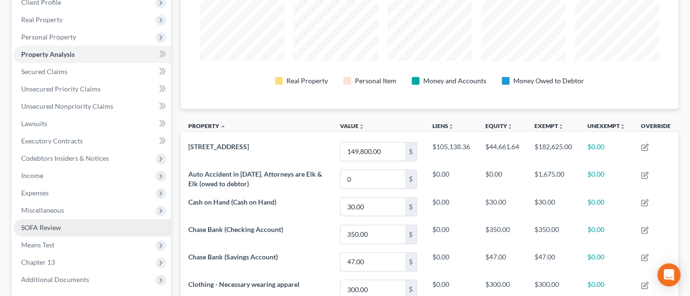
scroll to position [76, 0]
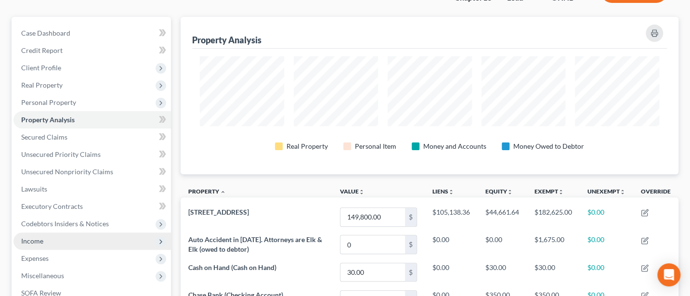
click at [37, 242] on span "Income" at bounding box center [32, 241] width 22 height 8
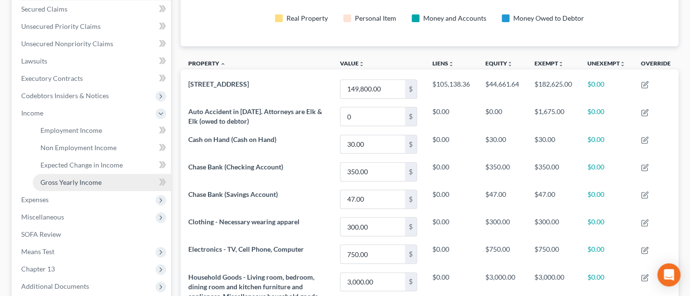
click at [76, 178] on span "Gross Yearly Income" at bounding box center [70, 182] width 61 height 8
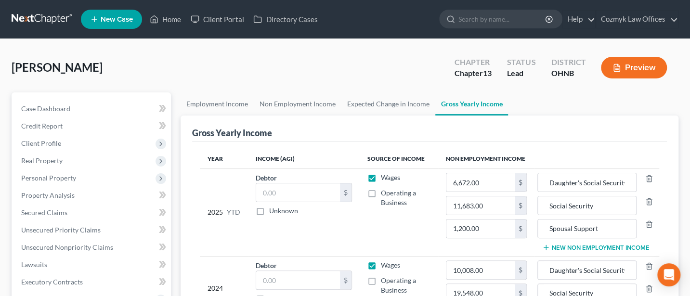
scroll to position [128, 0]
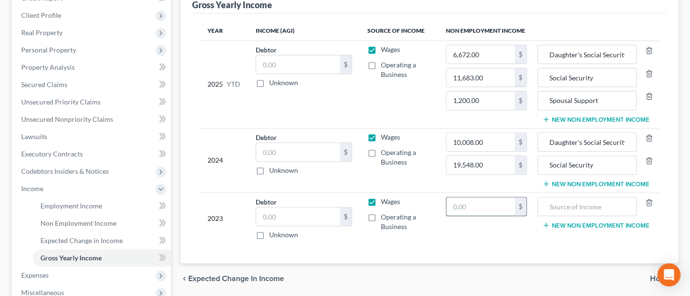
click at [461, 203] on input "text" at bounding box center [480, 206] width 68 height 18
type input "10,000"
type input "Daughter's Social Security"
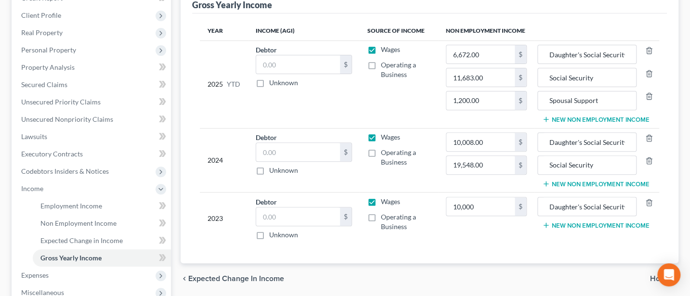
click at [571, 221] on button "New Non Employment Income" at bounding box center [595, 225] width 107 height 8
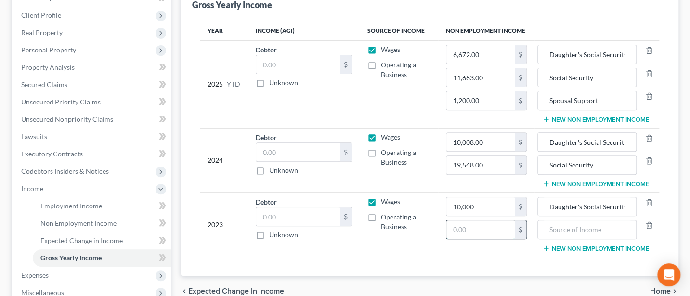
click at [461, 229] on input "text" at bounding box center [480, 230] width 68 height 18
type input "19,000"
type input "S"
type input "Daughter's Social Security"
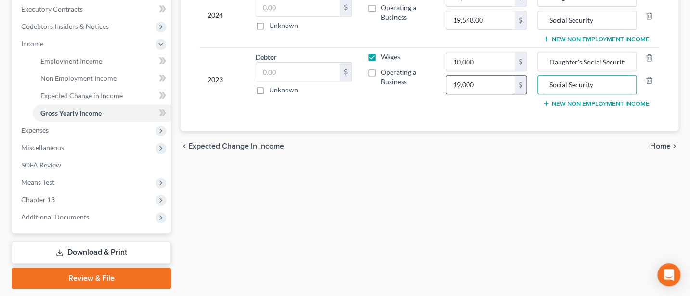
scroll to position [301, 0]
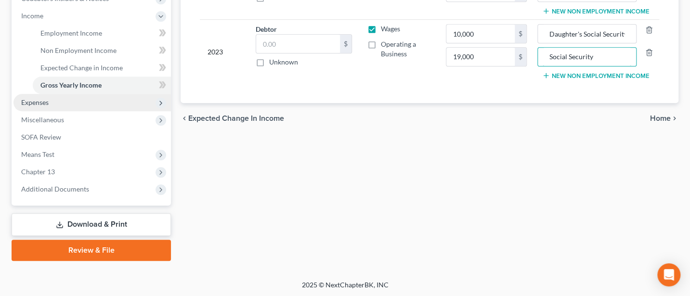
type input "Social Security"
click at [42, 101] on span "Expenses" at bounding box center [34, 102] width 27 height 8
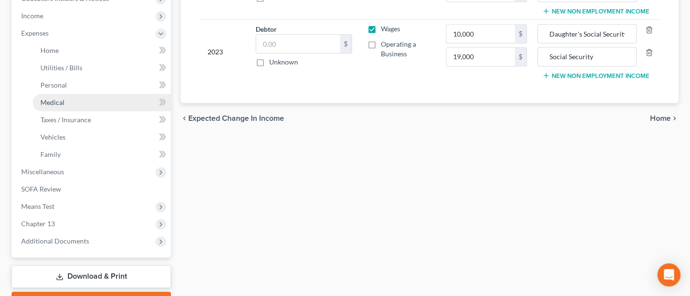
click at [51, 106] on link "Medical" at bounding box center [102, 102] width 138 height 17
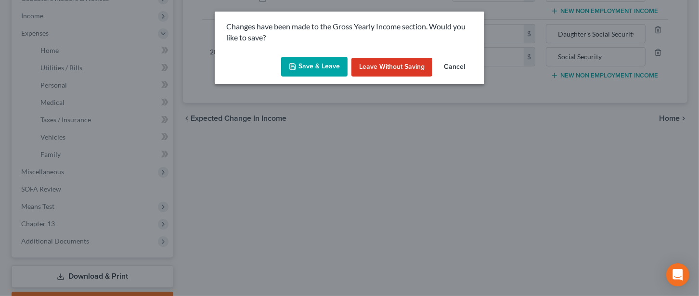
click at [323, 68] on button "Save & Leave" at bounding box center [314, 67] width 66 height 20
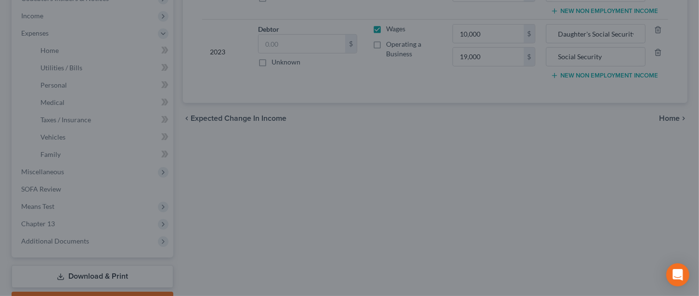
type input "19,000.00"
type input "Social Security"
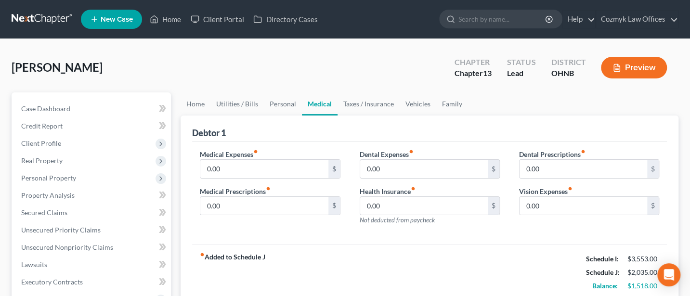
click at [295, 134] on div "Debtor 1" at bounding box center [429, 129] width 475 height 26
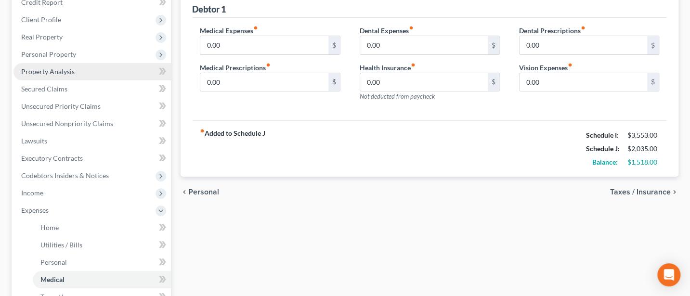
scroll to position [128, 0]
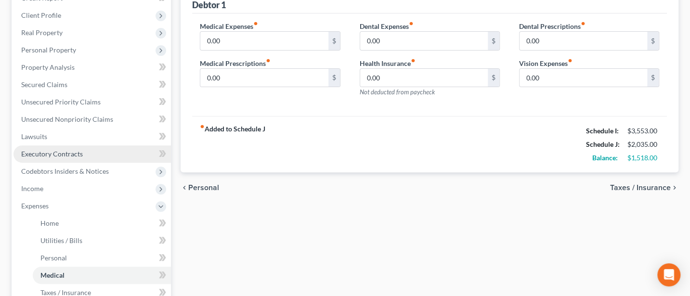
click at [39, 152] on span "Executory Contracts" at bounding box center [52, 154] width 62 height 8
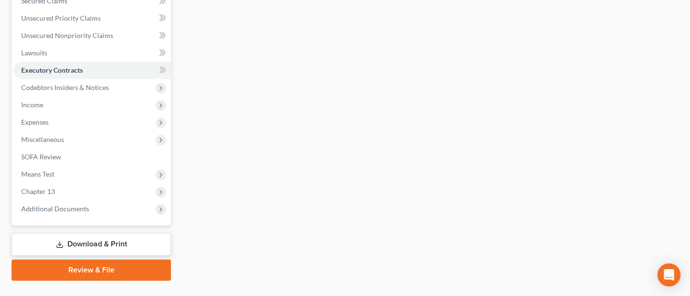
scroll to position [232, 0]
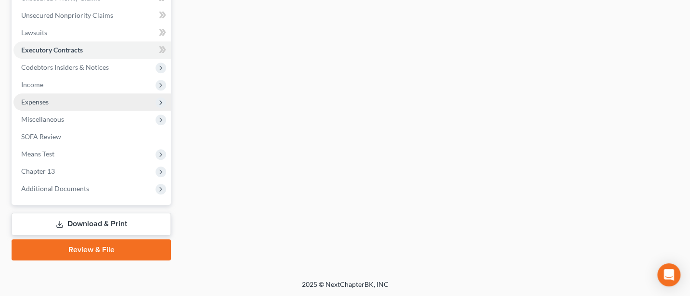
click at [49, 105] on span "Expenses" at bounding box center [91, 101] width 157 height 17
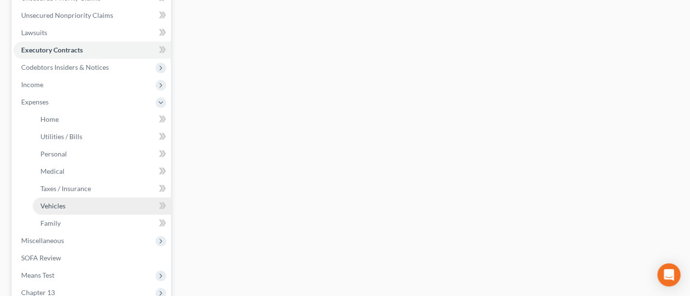
click at [58, 207] on span "Vehicles" at bounding box center [52, 206] width 25 height 8
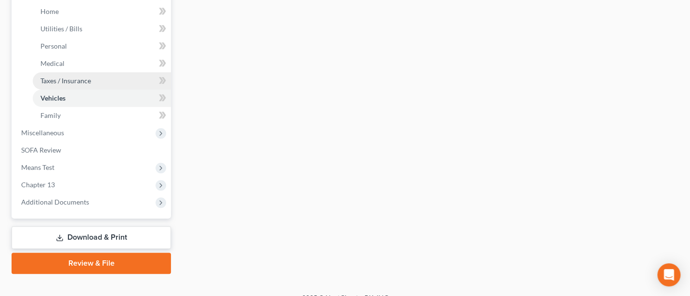
scroll to position [353, 0]
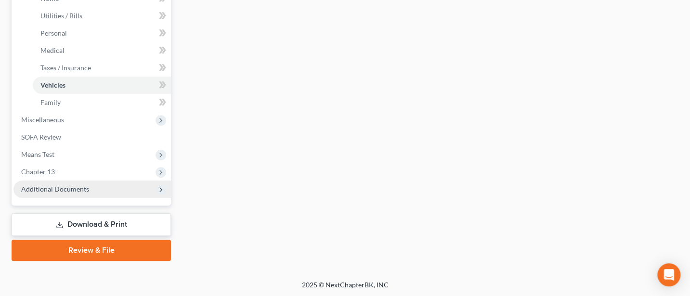
click at [68, 186] on span "Additional Documents" at bounding box center [55, 189] width 68 height 8
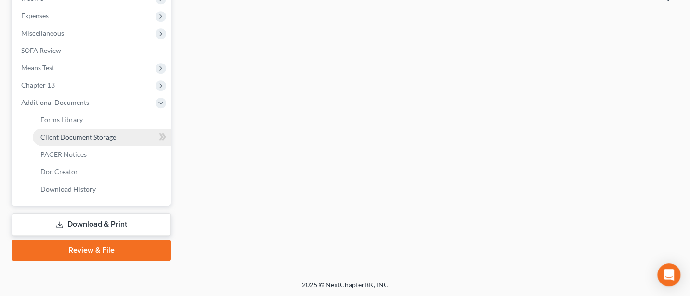
click at [80, 137] on span "Client Document Storage" at bounding box center [78, 137] width 76 height 8
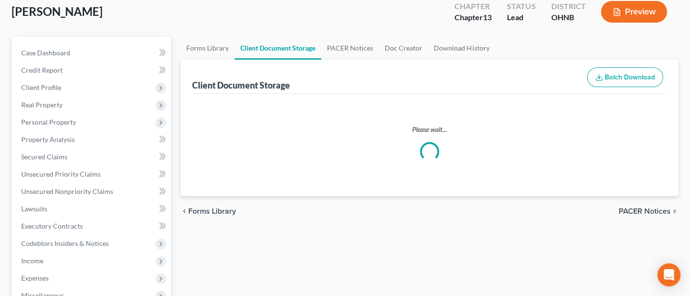
select select "5"
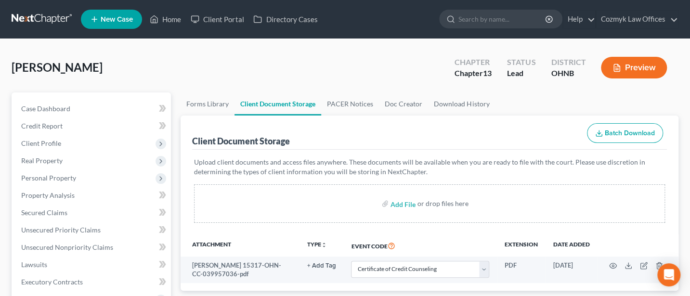
scroll to position [128, 0]
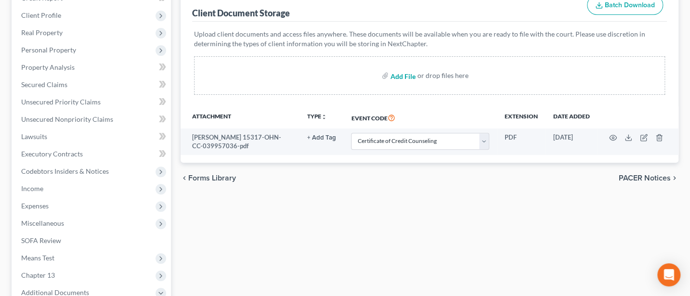
click at [402, 77] on input "file" at bounding box center [401, 75] width 23 height 17
click at [404, 73] on input "file" at bounding box center [401, 75] width 23 height 17
type input "C:\fakepath\DecRe1.pdf"
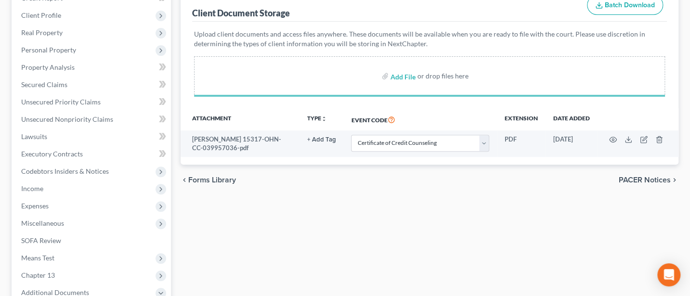
select select "5"
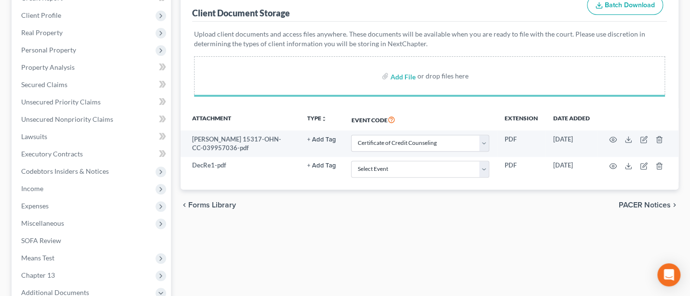
select select "5"
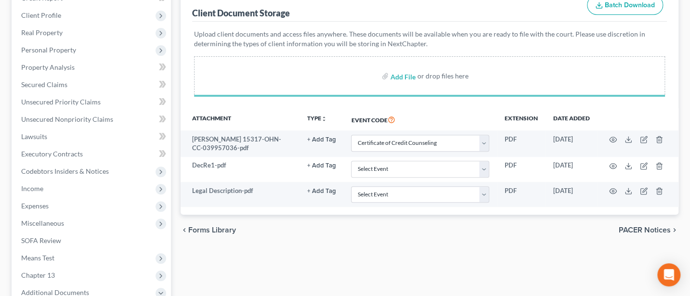
select select "5"
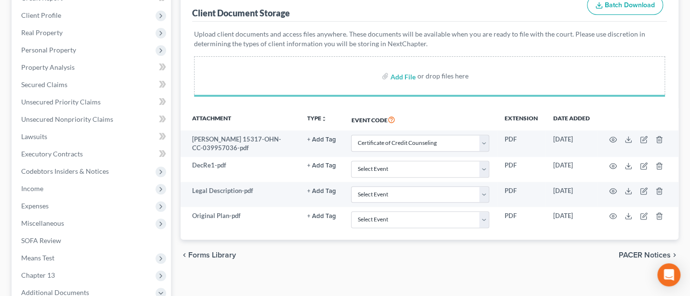
select select "5"
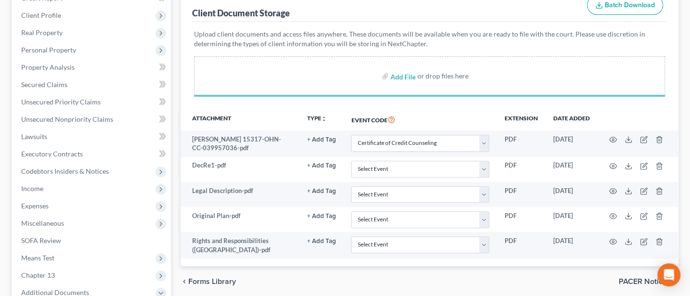
select select "5"
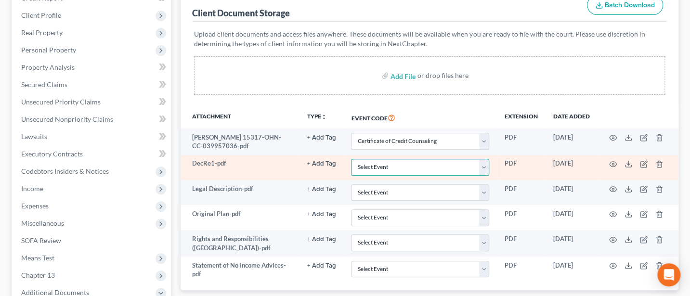
click at [386, 161] on select "Select Event 20 Largest Unsecured Creditors Amended List of Creditors (Fee) Ame…" at bounding box center [420, 167] width 138 height 17
select select "16"
click at [351, 159] on select "Select Event 20 Largest Unsecured Creditors Amended List of Creditors (Fee) Ame…" at bounding box center [420, 167] width 138 height 17
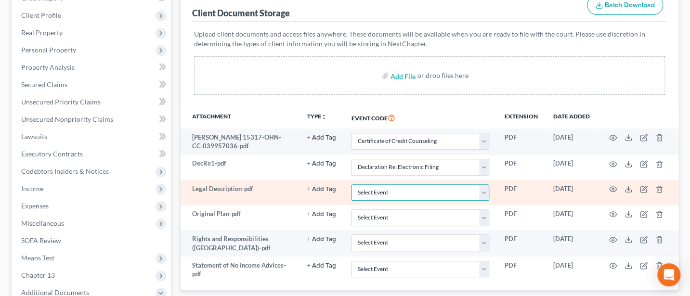
click at [373, 188] on select "Select Event 20 Largest Unsecured Creditors Amended List of Creditors (Fee) Ame…" at bounding box center [420, 192] width 138 height 17
select select "22"
click at [351, 184] on select "Select Event 20 Largest Unsecured Creditors Amended List of Creditors (Fee) Ame…" at bounding box center [420, 192] width 138 height 17
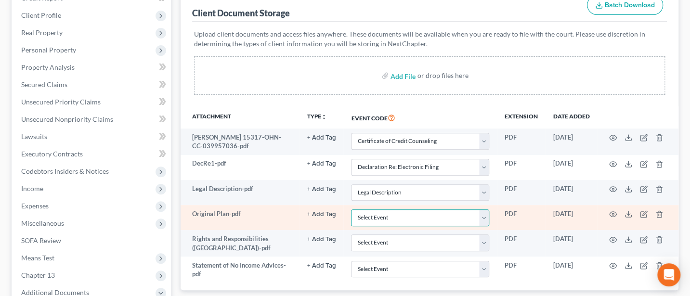
click at [378, 215] on select "Select Event 20 Largest Unsecured Creditors Amended List of Creditors (Fee) Ame…" at bounding box center [420, 217] width 138 height 17
select select "11"
click at [351, 209] on select "Select Event 20 Largest Unsecured Creditors Amended List of Creditors (Fee) Ame…" at bounding box center [420, 217] width 138 height 17
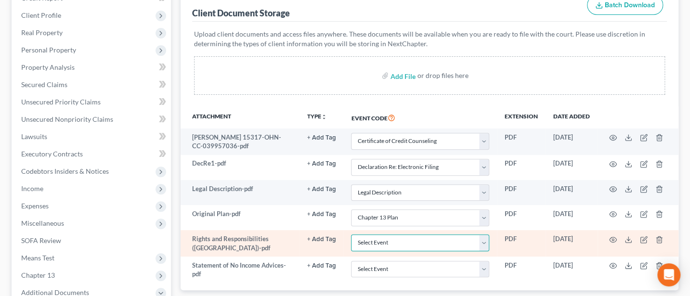
click at [371, 242] on select "Select Event 20 Largest Unsecured Creditors Amended List of Creditors (Fee) Ame…" at bounding box center [420, 242] width 138 height 17
select select "26"
click at [351, 234] on select "Select Event 20 Largest Unsecured Creditors Amended List of Creditors (Fee) Ame…" at bounding box center [420, 242] width 138 height 17
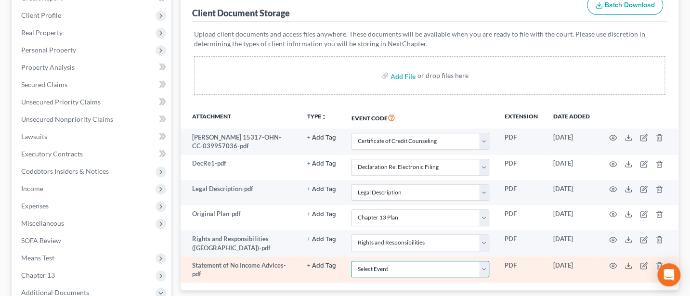
click at [373, 266] on select "Select Event 20 Largest Unsecured Creditors Amended List of Creditors (Fee) Ame…" at bounding box center [420, 269] width 138 height 17
select select "20"
click at [351, 261] on select "Select Event 20 Largest Unsecured Creditors Amended List of Creditors (Fee) Ame…" at bounding box center [420, 269] width 138 height 17
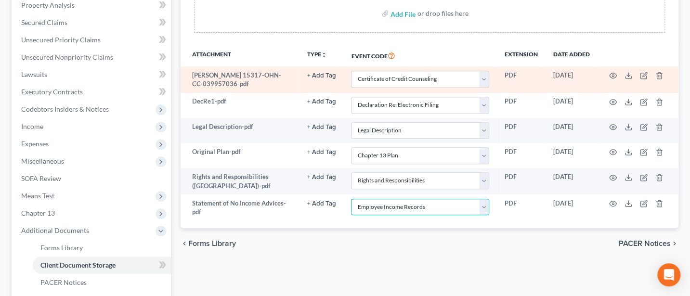
scroll to position [318, 0]
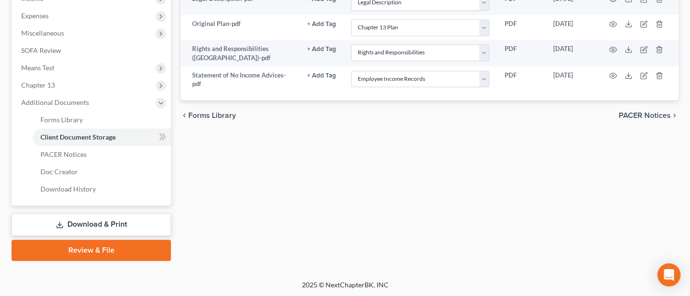
click at [643, 112] on span "PACER Notices" at bounding box center [645, 116] width 52 height 8
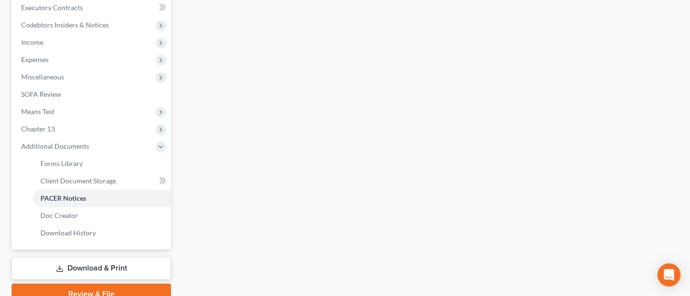
scroll to position [318, 0]
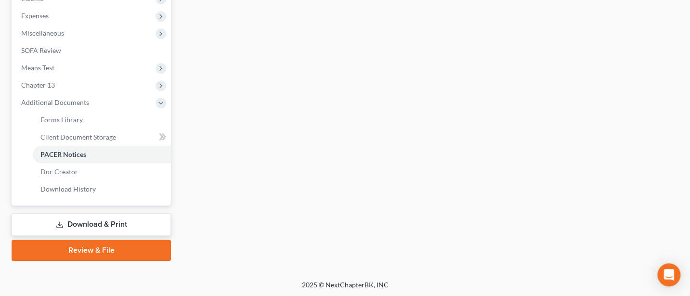
click at [90, 250] on link "Review & File" at bounding box center [91, 250] width 159 height 21
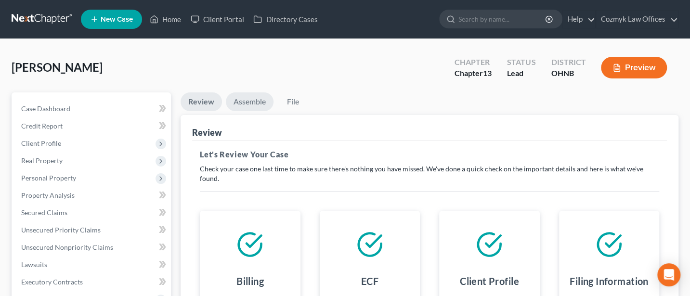
click at [248, 104] on link "Assemble" at bounding box center [250, 101] width 48 height 19
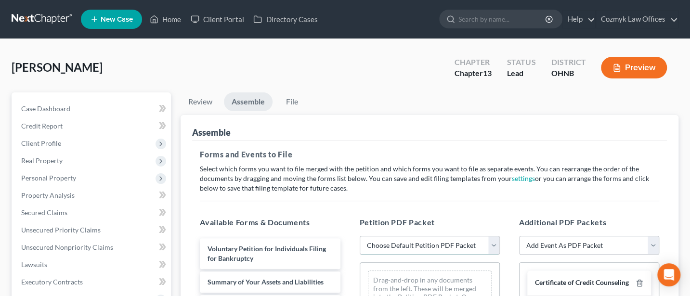
click at [419, 240] on select "Choose Default Petition PDF Packet Complete Bankruptcy Petition (all forms and …" at bounding box center [430, 245] width 140 height 19
select select "0"
click at [360, 236] on select "Choose Default Petition PDF Packet Complete Bankruptcy Petition (all forms and …" at bounding box center [430, 245] width 140 height 19
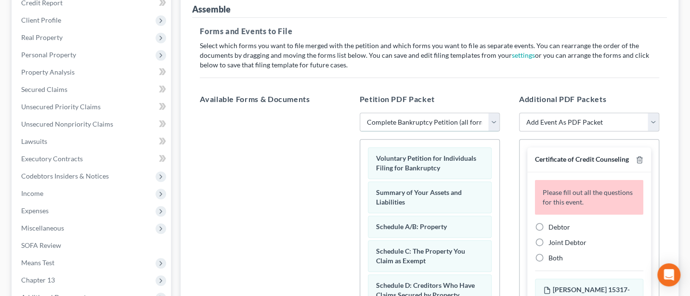
scroll to position [128, 0]
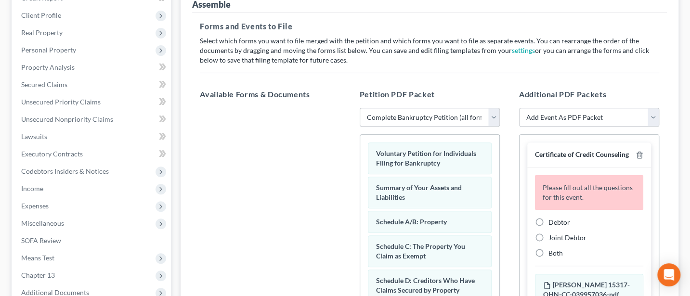
click at [548, 227] on label "Debtor" at bounding box center [559, 223] width 22 height 10
click at [552, 224] on input "Debtor" at bounding box center [555, 221] width 6 height 6
radio input "true"
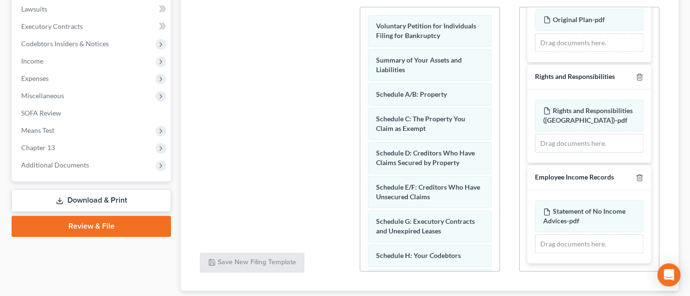
scroll to position [317, 0]
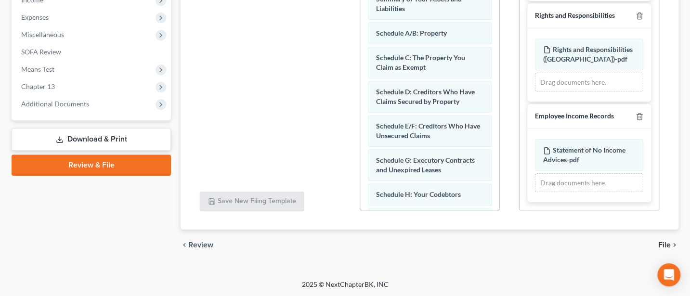
click at [661, 243] on span "File" at bounding box center [664, 245] width 13 height 8
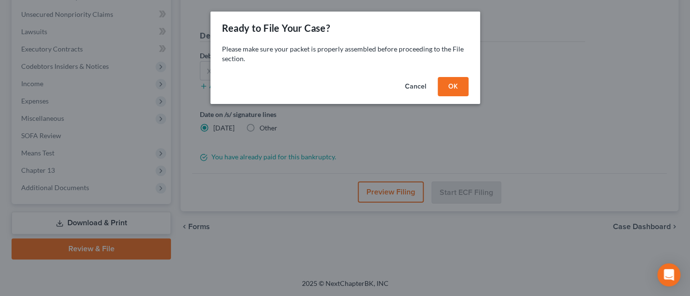
scroll to position [232, 0]
click at [455, 79] on button "OK" at bounding box center [457, 86] width 31 height 19
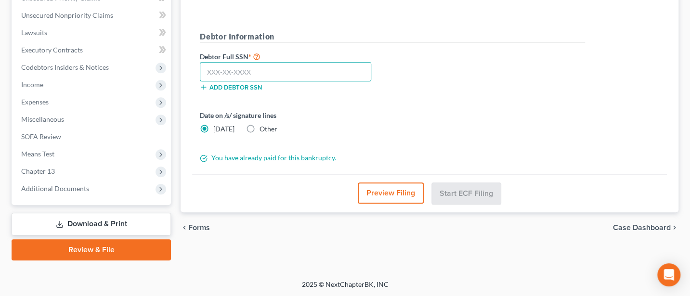
click at [235, 67] on input "text" at bounding box center [285, 71] width 171 height 19
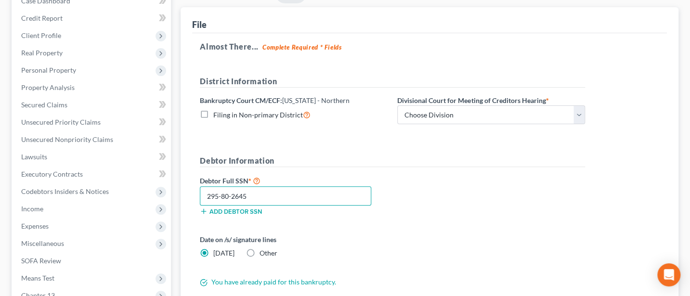
scroll to position [104, 0]
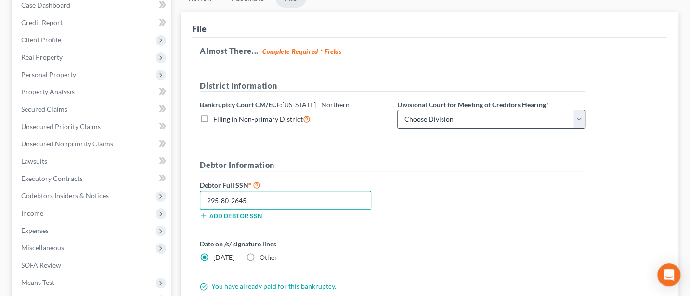
type input "295-80-2645"
click at [475, 114] on select "Choose Division Akron [GEOGRAPHIC_DATA] [GEOGRAPHIC_DATA] [GEOGRAPHIC_DATA] [GE…" at bounding box center [491, 119] width 188 height 19
select select "2"
click at [397, 110] on select "Choose Division Akron [GEOGRAPHIC_DATA] [GEOGRAPHIC_DATA] [GEOGRAPHIC_DATA] [GE…" at bounding box center [491, 119] width 188 height 19
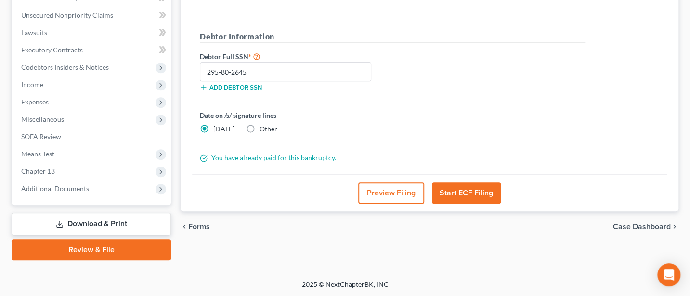
click at [467, 192] on button "Start ECF Filing" at bounding box center [466, 192] width 69 height 21
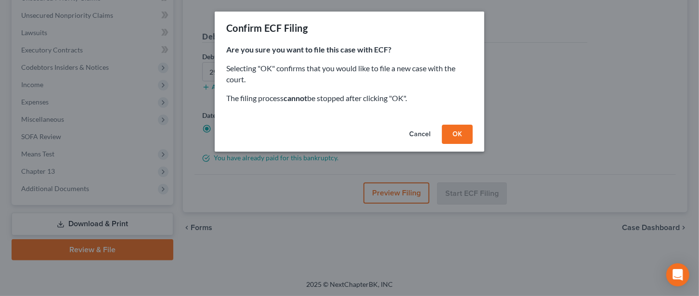
click at [459, 137] on button "OK" at bounding box center [457, 134] width 31 height 19
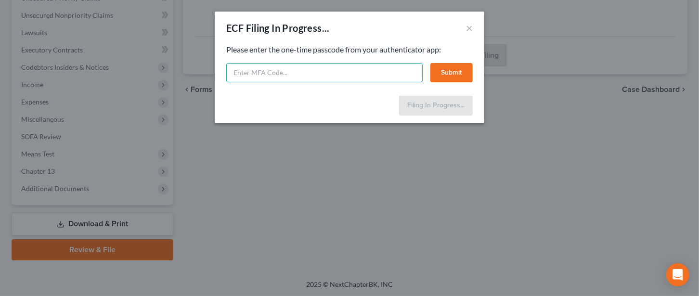
click at [303, 77] on input "text" at bounding box center [324, 72] width 196 height 19
type input "173327"
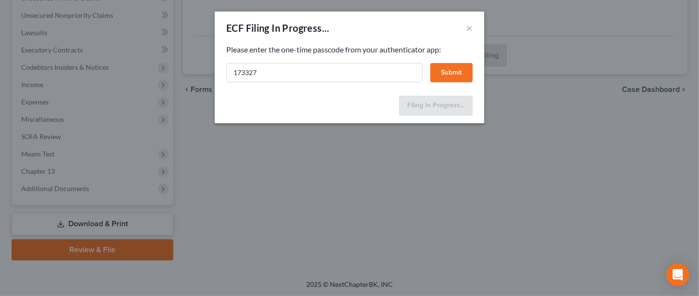
click at [443, 67] on button "Submit" at bounding box center [451, 72] width 42 height 19
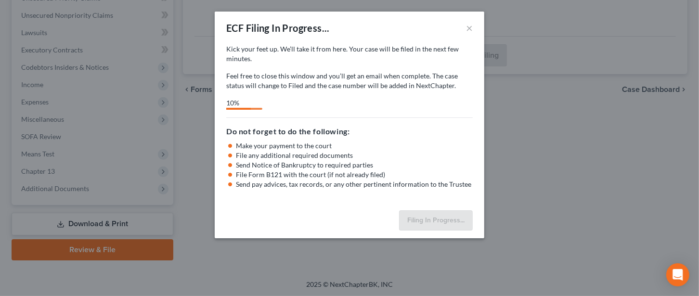
select select "2"
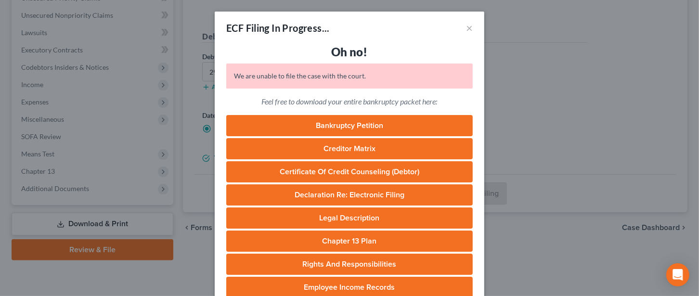
click at [468, 29] on div "ECF Filing In Progress... ×" at bounding box center [350, 28] width 270 height 33
click at [467, 29] on button "×" at bounding box center [469, 28] width 7 height 12
